Goal: Transaction & Acquisition: Purchase product/service

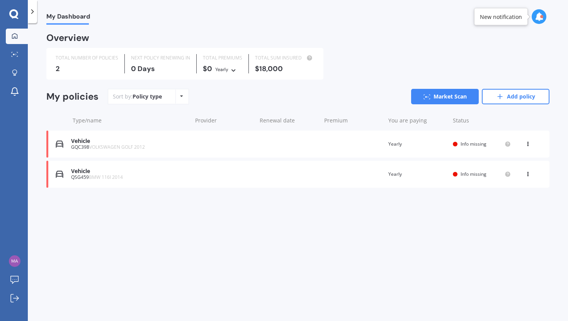
click at [179, 142] on div "Vehicle" at bounding box center [129, 141] width 117 height 7
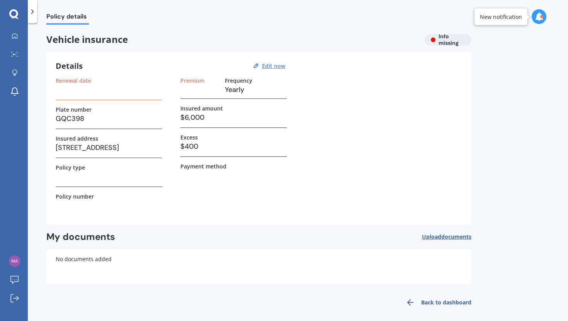
click at [125, 93] on h3 at bounding box center [109, 90] width 106 height 12
click at [35, 13] on icon at bounding box center [33, 12] width 8 height 8
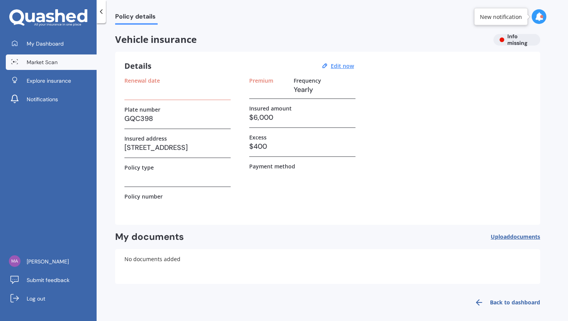
click at [56, 63] on span "Market Scan" at bounding box center [42, 62] width 31 height 8
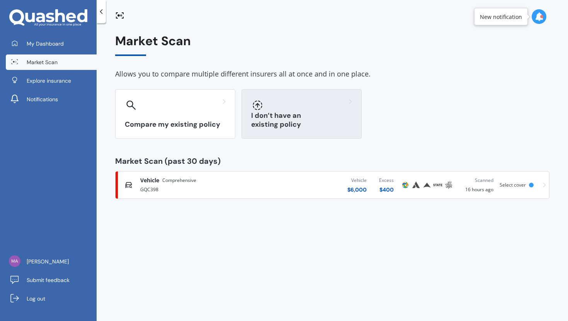
click at [280, 109] on div at bounding box center [301, 105] width 101 height 12
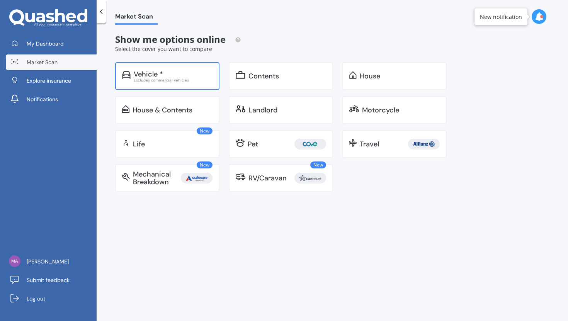
click at [192, 76] on div "Vehicle *" at bounding box center [173, 74] width 79 height 8
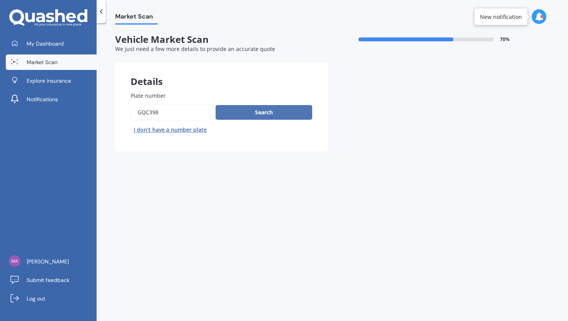
click at [261, 116] on button "Search" at bounding box center [263, 112] width 97 height 15
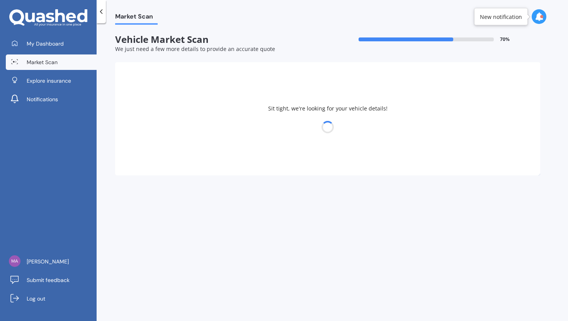
select select "VOLKSWAGEN"
select select "GOLF"
select select "29"
select select "04"
select select "1995"
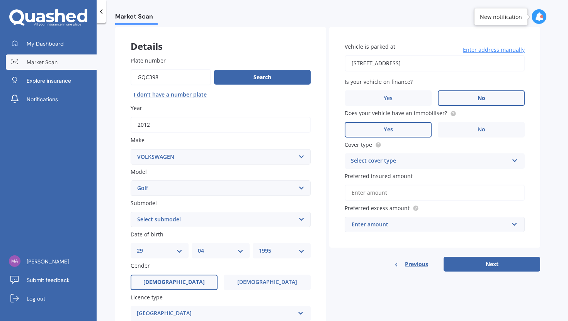
scroll to position [41, 0]
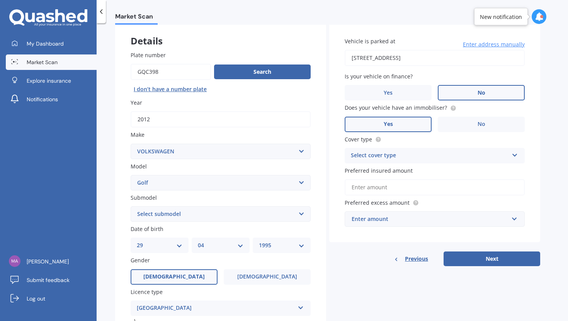
click at [281, 209] on select "Select submodel (All other) 1.4 GT TSI 1.4 TSI 1.6 1.6 FSI 1.6 TSI 1.8 1.9 TDI …" at bounding box center [221, 213] width 180 height 15
select select "1.4 TSI"
click at [131, 207] on select "Select submodel (All other) 1.4 GT TSI 1.4 TSI 1.6 1.6 FSI 1.6 TSI 1.8 1.9 TDI …" at bounding box center [221, 213] width 180 height 15
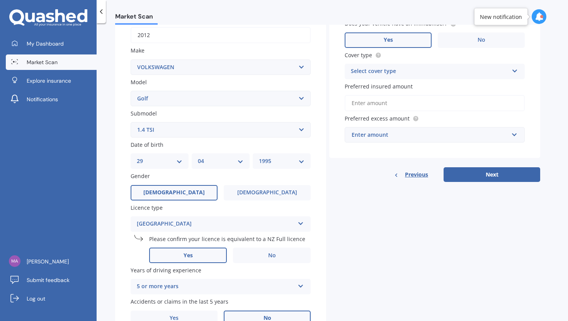
scroll to position [127, 0]
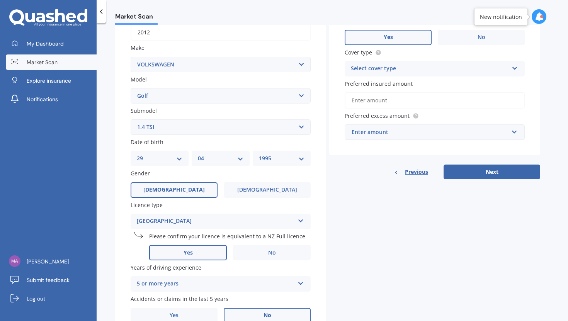
click at [287, 227] on div "[GEOGRAPHIC_DATA] [GEOGRAPHIC_DATA] Full NZ Restricted NZ Learners [GEOGRAPHIC_…" at bounding box center [221, 221] width 180 height 15
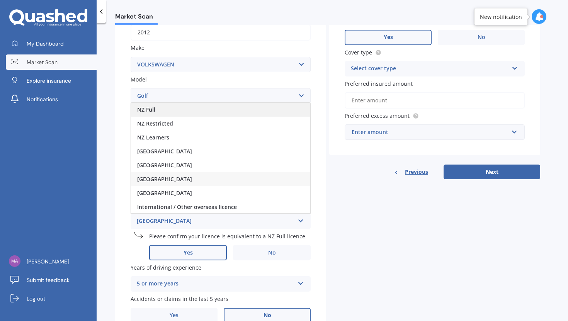
drag, startPoint x: 265, startPoint y: 118, endPoint x: 262, endPoint y: 111, distance: 7.8
click at [262, 111] on div "NZ Full NZ Restricted NZ Learners [GEOGRAPHIC_DATA] [GEOGRAPHIC_DATA] [GEOGRAPH…" at bounding box center [221, 157] width 180 height 111
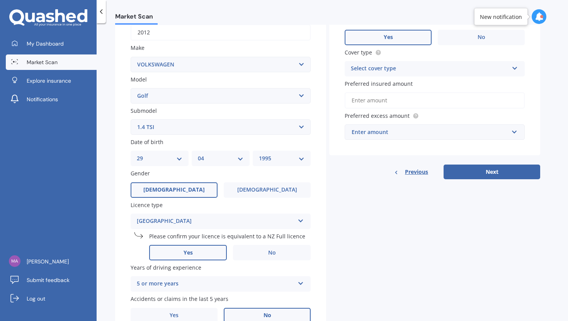
click at [209, 229] on div "[GEOGRAPHIC_DATA] [GEOGRAPHIC_DATA] Full NZ Restricted NZ Learners [GEOGRAPHIC_…" at bounding box center [221, 221] width 180 height 15
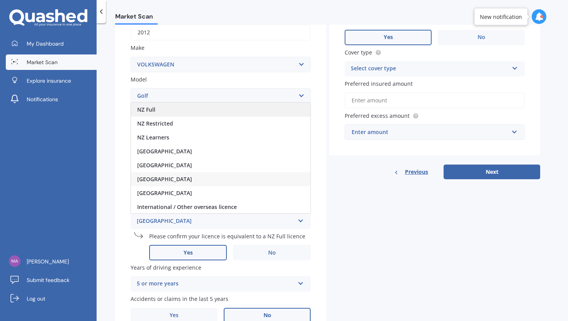
click at [163, 111] on div "NZ Full" at bounding box center [220, 110] width 179 height 14
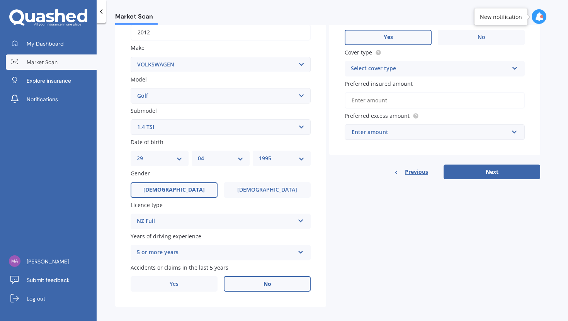
click at [266, 259] on div "5 or more years 5 or more years 4 years 3 years 2 years 1 year" at bounding box center [221, 252] width 180 height 15
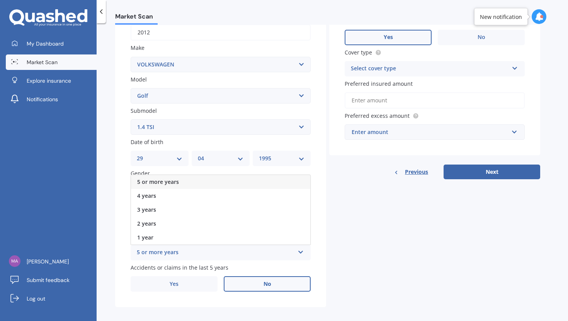
click at [234, 183] on div "5 or more years" at bounding box center [220, 182] width 179 height 14
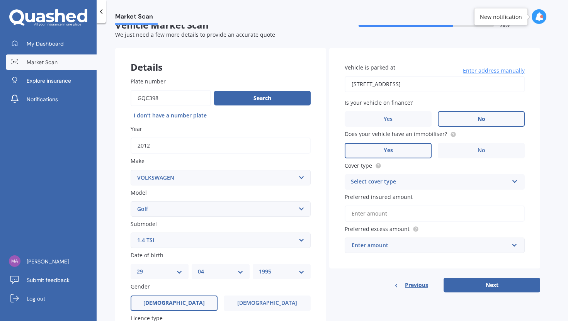
scroll to position [0, 0]
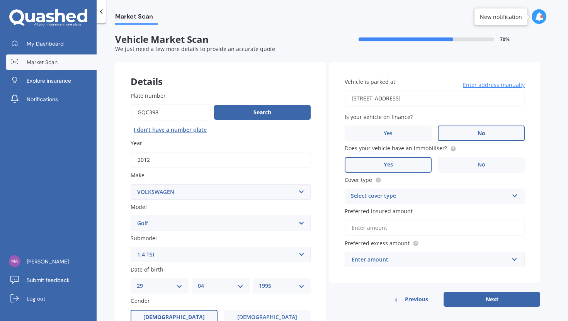
click at [449, 198] on div "Select cover type" at bounding box center [430, 196] width 158 height 9
click at [415, 213] on div "Comprehensive" at bounding box center [434, 211] width 179 height 14
click at [422, 230] on input "Preferred insured amount" at bounding box center [434, 228] width 180 height 16
type input "$6"
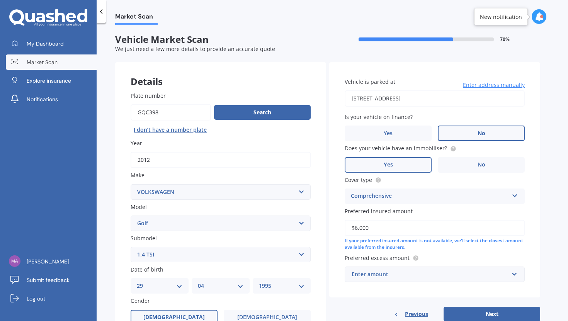
type input "$6,000"
click at [404, 277] on div "Enter amount" at bounding box center [429, 274] width 157 height 8
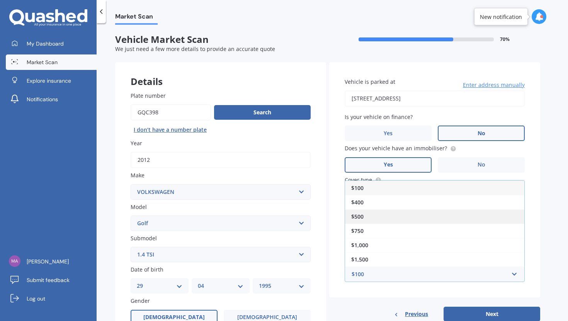
click at [394, 217] on div "$500" at bounding box center [434, 216] width 179 height 14
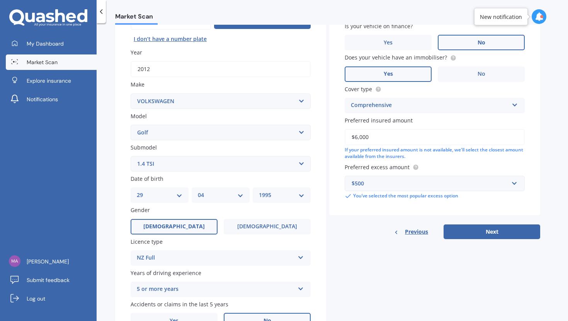
scroll to position [94, 0]
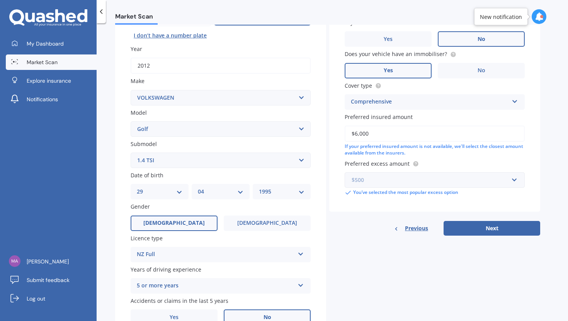
click at [444, 176] on input "text" at bounding box center [431, 180] width 173 height 15
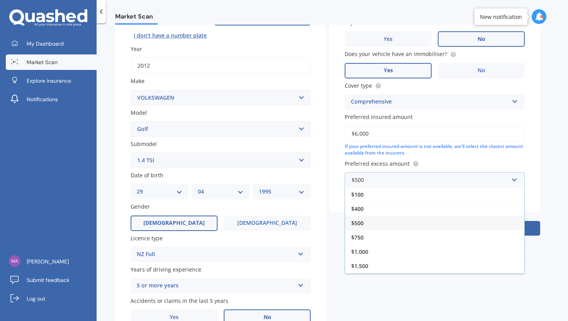
click at [443, 225] on div "$500" at bounding box center [434, 223] width 179 height 14
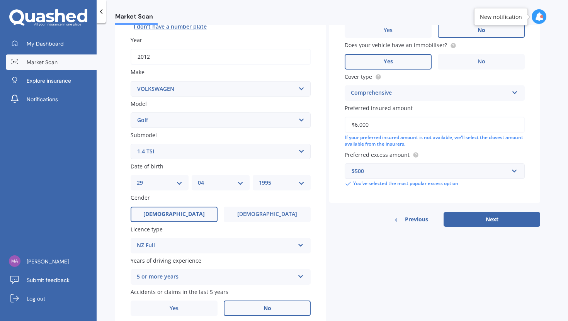
scroll to position [136, 0]
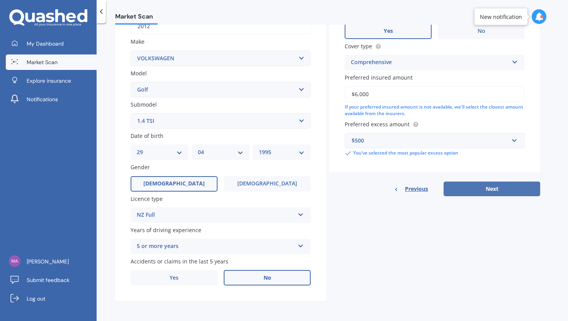
click at [501, 184] on button "Next" at bounding box center [491, 188] width 97 height 15
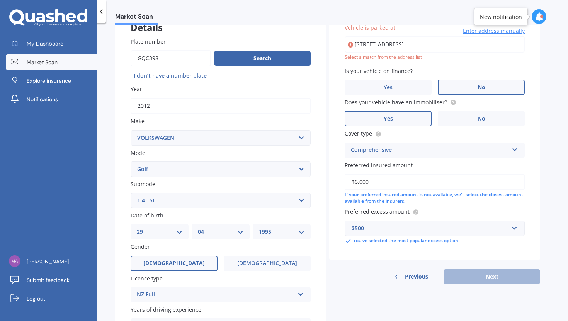
scroll to position [53, 0]
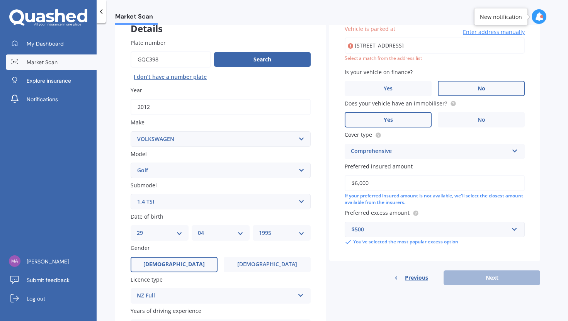
type input "[STREET_ADDRESS]"
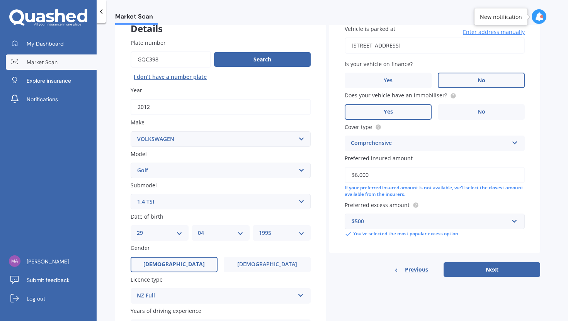
click at [442, 223] on div "$500" at bounding box center [429, 221] width 157 height 8
click at [497, 202] on label "Preferred excess amount" at bounding box center [432, 205] width 177 height 8
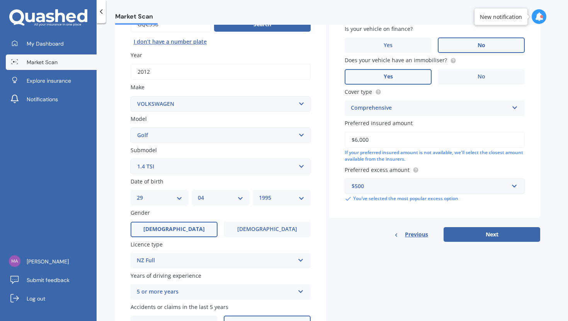
scroll to position [99, 0]
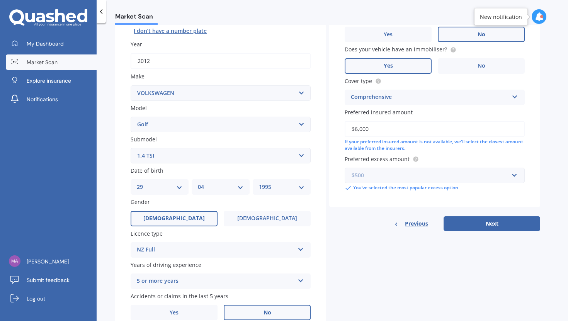
click at [476, 182] on input "text" at bounding box center [431, 175] width 173 height 15
click at [480, 166] on div "Preferred excess amount $500 $100 $400 $500 $750 $1,000 $1,500 $2,000 You’ve se…" at bounding box center [434, 173] width 180 height 37
click at [455, 183] on div "$500 $100 $400 $500 $750 $1,000 $1,500 $2,000" at bounding box center [434, 175] width 180 height 15
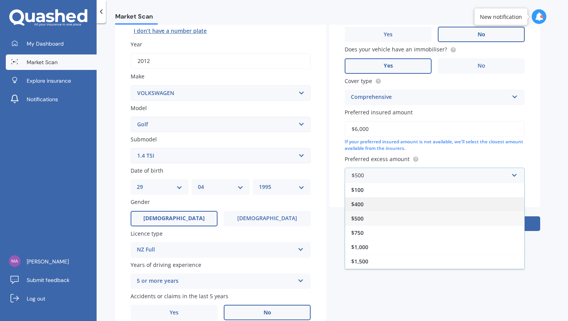
click at [410, 206] on div "$400" at bounding box center [434, 204] width 179 height 14
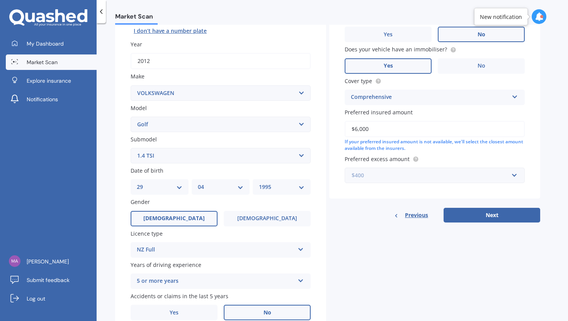
click at [465, 170] on input "text" at bounding box center [431, 175] width 173 height 15
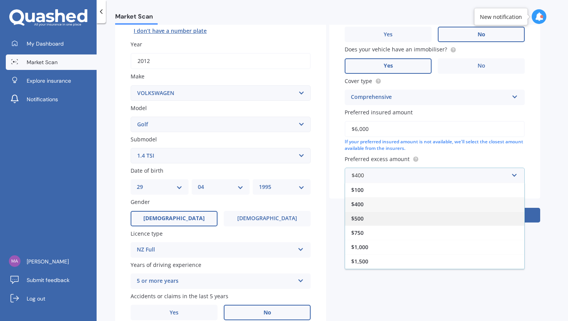
click at [426, 216] on div "$500" at bounding box center [434, 218] width 179 height 14
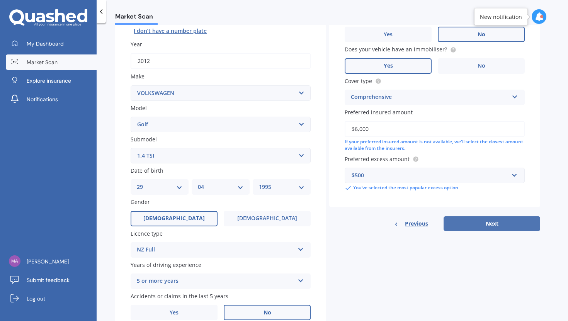
click at [499, 221] on button "Next" at bounding box center [491, 223] width 97 height 15
select select "29"
select select "04"
select select "1995"
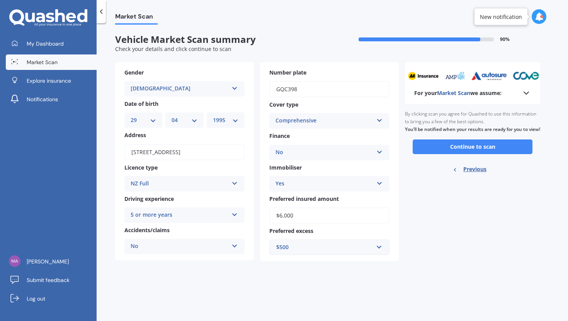
scroll to position [0, 0]
click at [484, 154] on button "Continue to scan" at bounding box center [472, 146] width 120 height 15
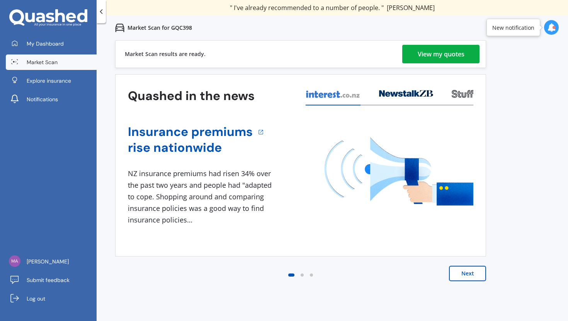
click at [422, 62] on div "View my quotes" at bounding box center [440, 54] width 47 height 19
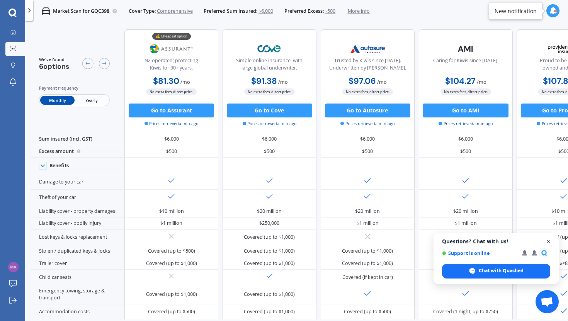
click at [548, 242] on span "Open chat" at bounding box center [548, 242] width 10 height 10
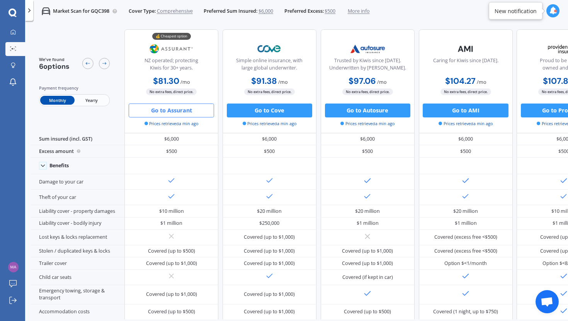
click at [183, 111] on button "Go to Assurant" at bounding box center [171, 110] width 85 height 14
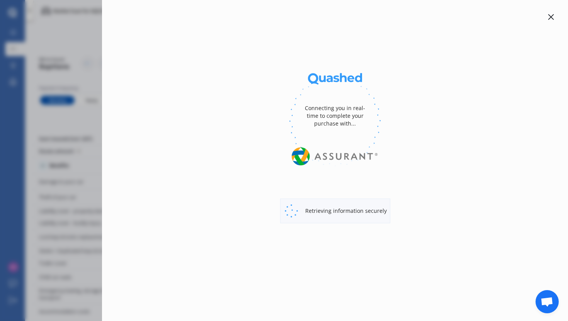
select select "Monthly"
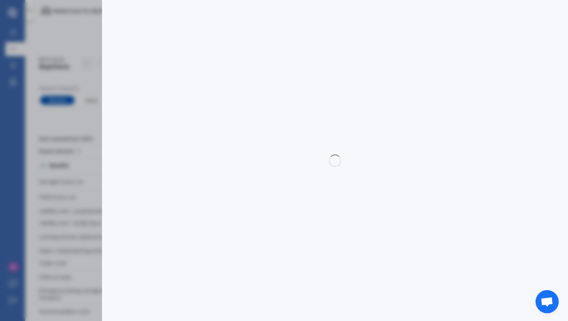
select select "full"
select select "0"
select select "[GEOGRAPHIC_DATA]"
select select "VOLKSWAGEN"
select select "GOLF"
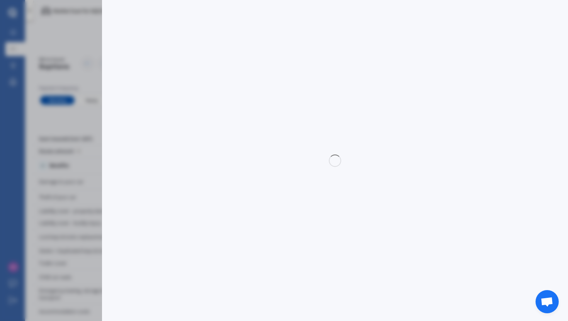
select select "1.4 TSI"
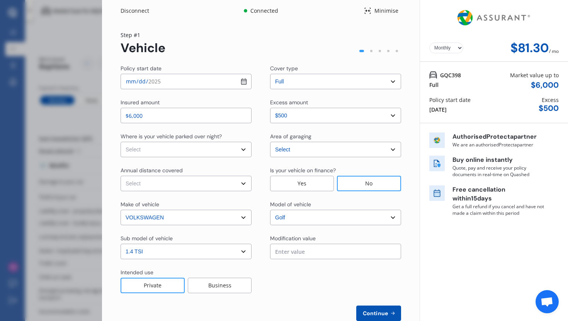
click at [225, 147] on select "Select In a garage On own property On street or road" at bounding box center [185, 149] width 131 height 15
select select "On street or road"
click at [120, 142] on select "Select In a garage On own property On street or road" at bounding box center [185, 149] width 131 height 15
click at [210, 185] on select "Select Low (less than 15,000km per year) Average (15,000-30,000km per year) Hig…" at bounding box center [185, 183] width 131 height 15
select select "20000"
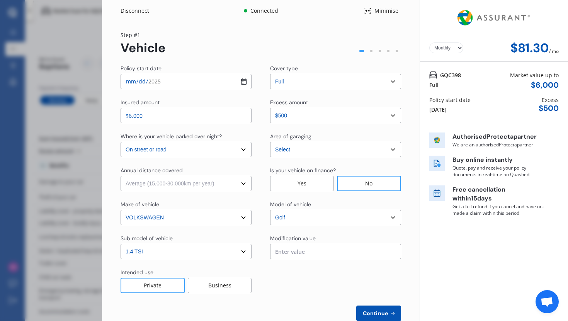
click at [120, 176] on select "Select Low (less than 15,000km per year) Average (15,000-30,000km per year) Hig…" at bounding box center [185, 183] width 131 height 15
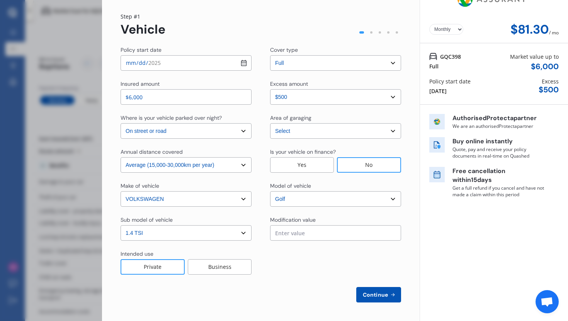
click at [370, 297] on span "Continue" at bounding box center [375, 295] width 28 height 6
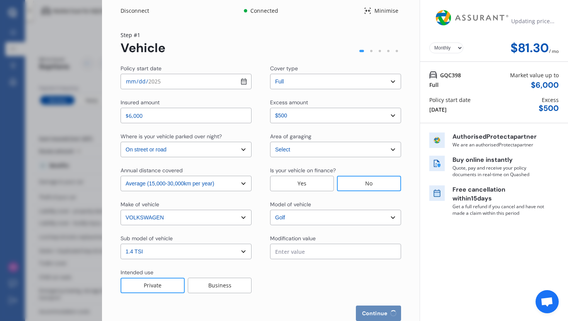
select select "Mr"
select select "29"
select select "04"
select select "1995"
select select "full"
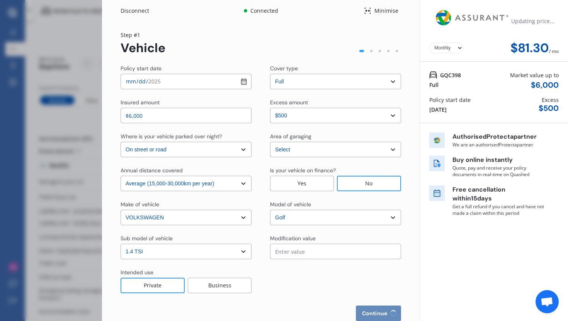
select select "more than 4 years"
select select "[GEOGRAPHIC_DATA]"
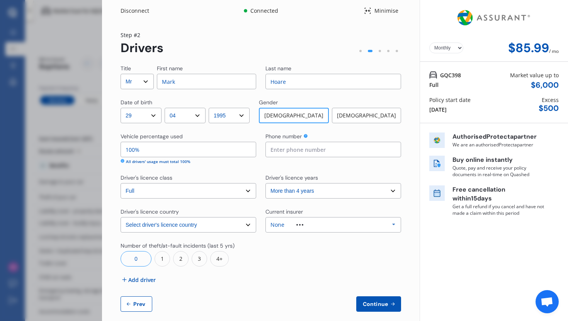
click at [324, 149] on input at bounding box center [333, 149] width 136 height 15
click at [279, 149] on input "0284322325" at bounding box center [333, 149] width 136 height 15
type input "0284322325"
click at [308, 223] on div "None" at bounding box center [292, 224] width 45 height 5
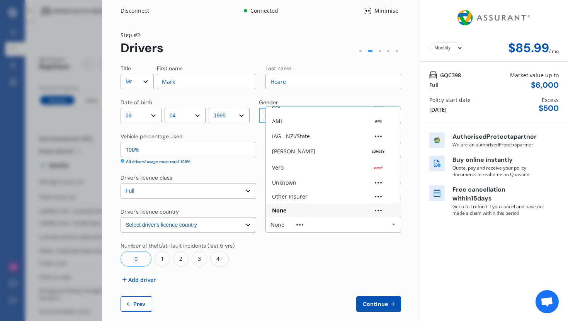
click at [307, 255] on div at bounding box center [333, 254] width 136 height 25
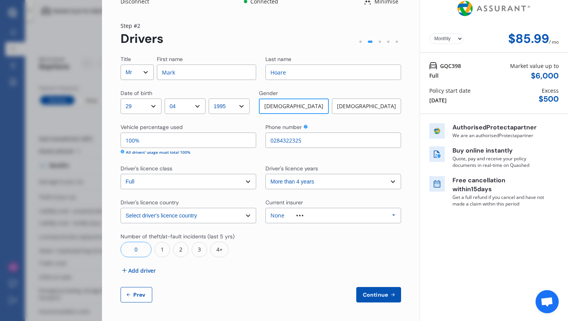
scroll to position [0, 0]
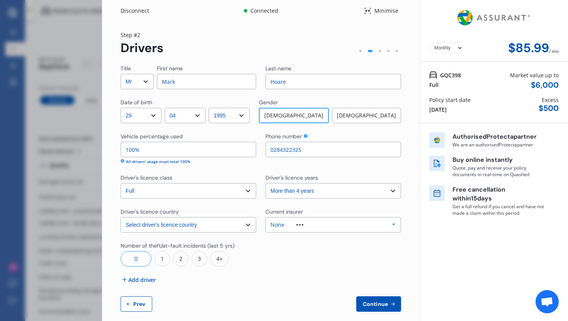
click at [361, 301] on span "Continue" at bounding box center [375, 304] width 28 height 6
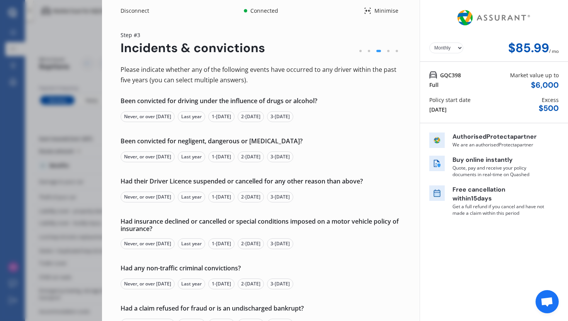
click at [153, 116] on div "Never, or over [DATE]" at bounding box center [147, 116] width 54 height 11
click at [147, 156] on div "Never, or over [DATE]" at bounding box center [147, 156] width 54 height 11
click at [139, 195] on div "Never, or over [DATE]" at bounding box center [147, 197] width 54 height 11
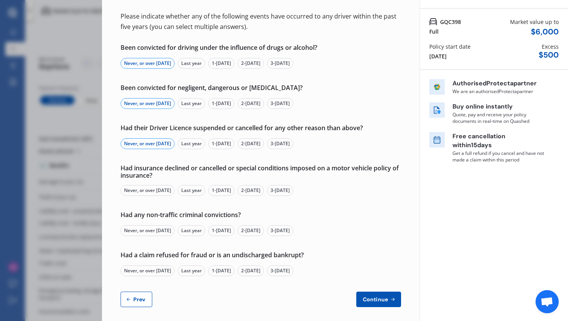
scroll to position [58, 0]
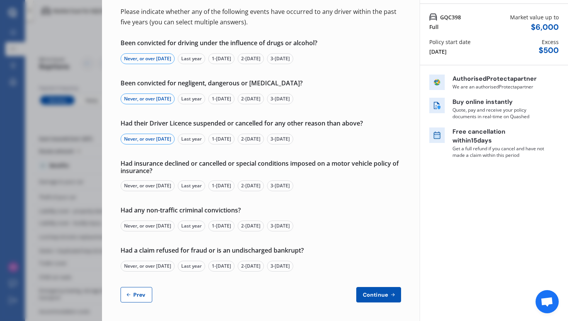
click at [145, 181] on div "Never, or over [DATE]" at bounding box center [147, 185] width 54 height 11
click at [143, 226] on div "Never, or over [DATE]" at bounding box center [147, 225] width 54 height 11
click at [146, 266] on div "Never, or over [DATE]" at bounding box center [147, 266] width 54 height 11
click at [361, 292] on span "Continue" at bounding box center [375, 295] width 28 height 6
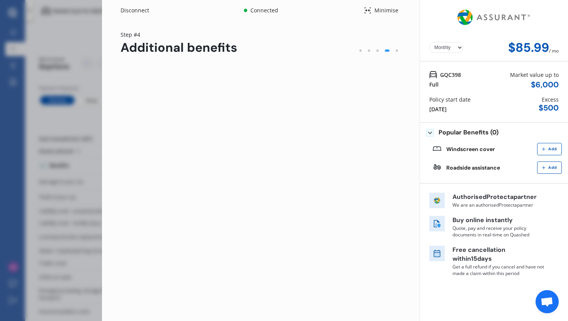
scroll to position [0, 0]
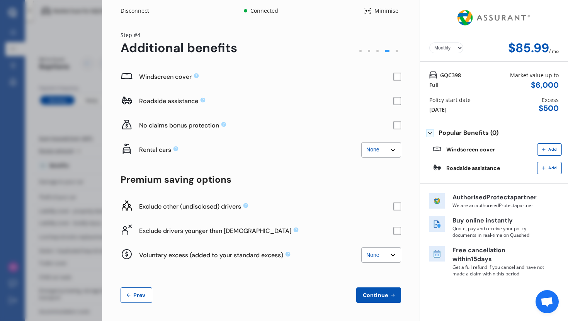
click at [365, 294] on span "Continue" at bounding box center [375, 295] width 28 height 6
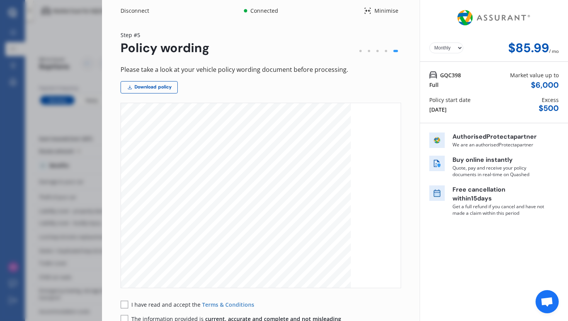
scroll to position [198, 0]
click at [131, 305] on div "I have read and accept the Terms & Conditions" at bounding box center [187, 304] width 134 height 8
click at [127, 301] on rect at bounding box center [124, 304] width 8 height 8
click at [125, 315] on icon at bounding box center [124, 319] width 8 height 8
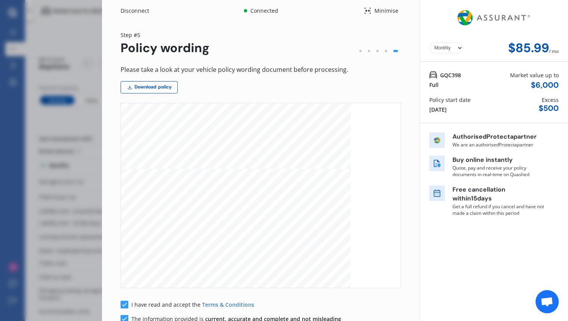
scroll to position [48, 0]
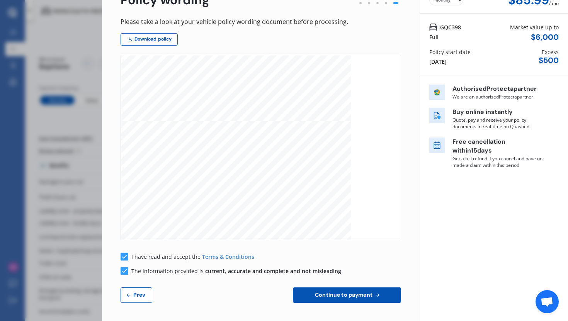
click at [362, 295] on span "Continue to payment" at bounding box center [343, 295] width 61 height 6
